Goal: Navigation & Orientation: Find specific page/section

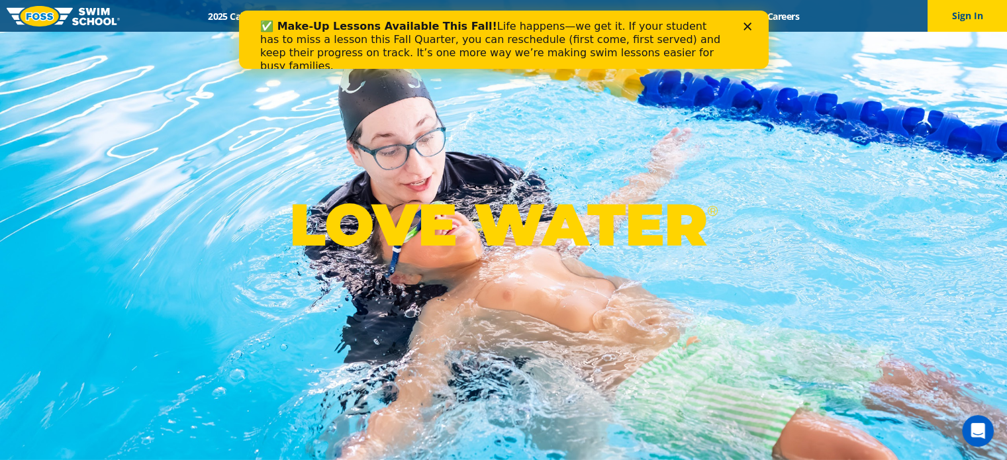
click at [753, 24] on div "Close" at bounding box center [749, 27] width 13 height 8
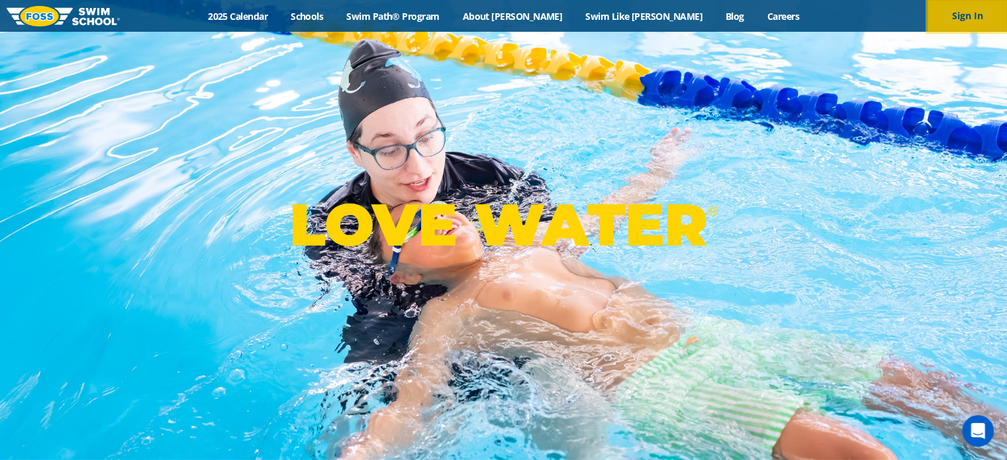
click at [949, 18] on button "Sign In" at bounding box center [967, 16] width 79 height 32
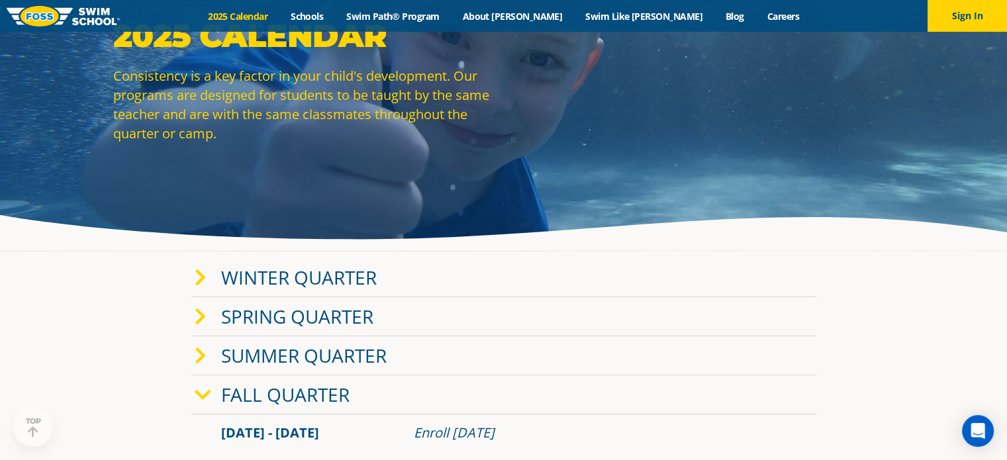
scroll to position [77, 0]
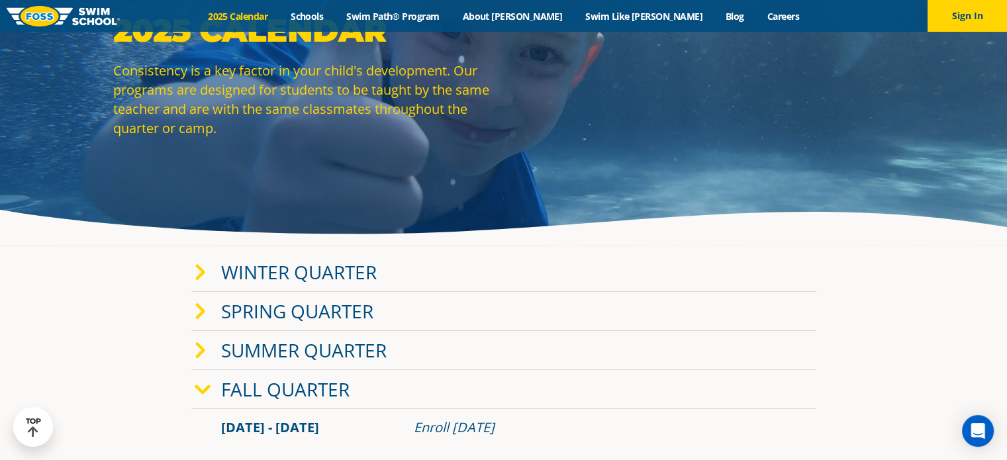
click at [483, 264] on div "Winter Quarter" at bounding box center [503, 272] width 625 height 39
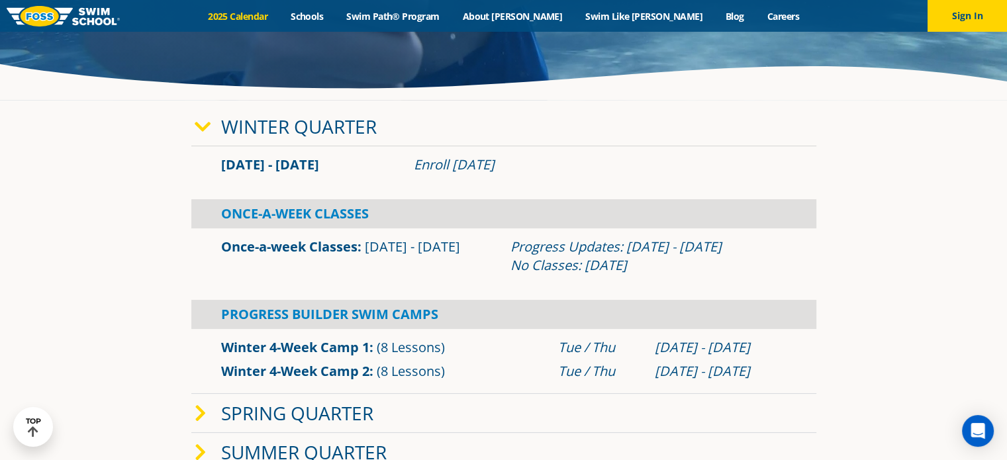
scroll to position [0, 0]
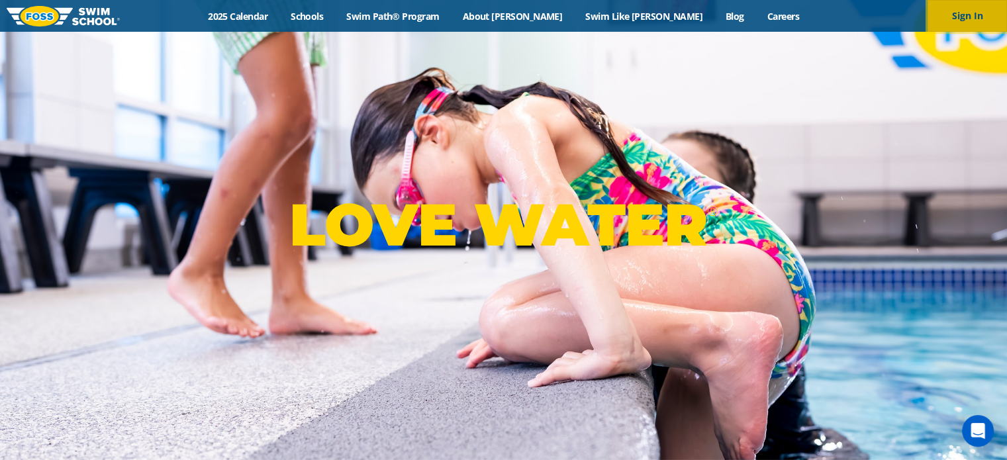
click at [963, 23] on button "Sign In" at bounding box center [967, 16] width 79 height 32
